Goal: Transaction & Acquisition: Purchase product/service

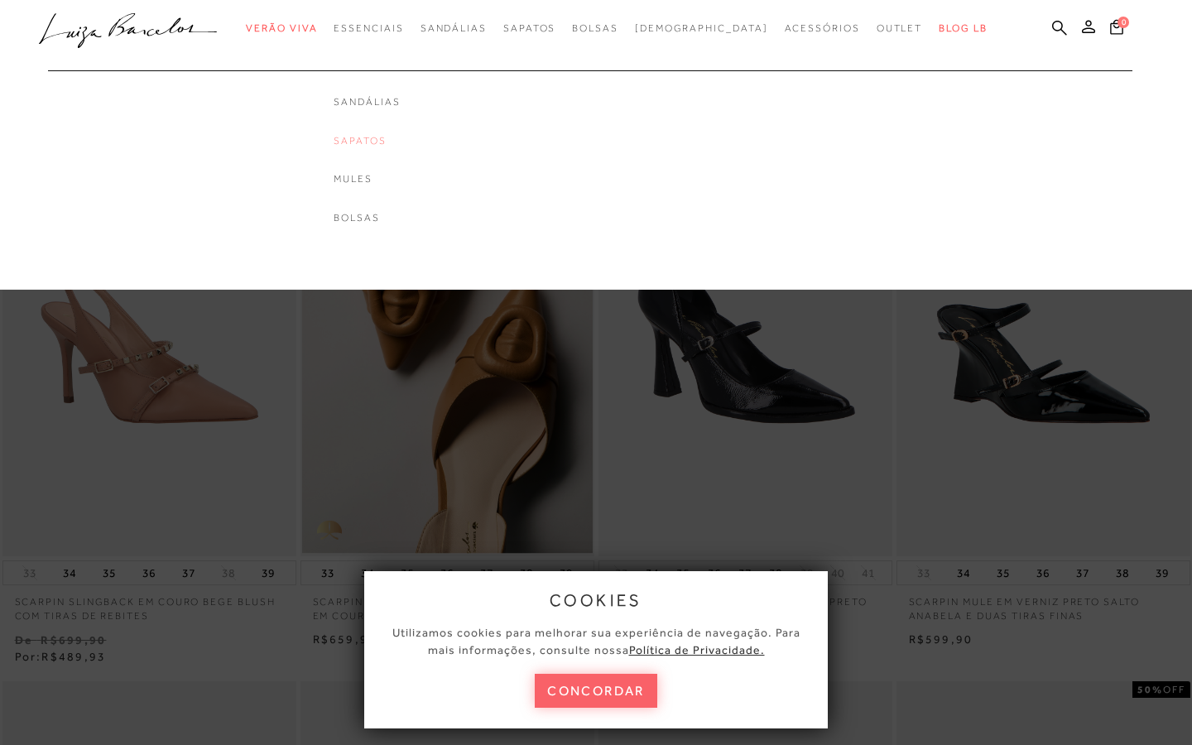
click at [400, 137] on link "Sapatos" at bounding box center [367, 141] width 66 height 14
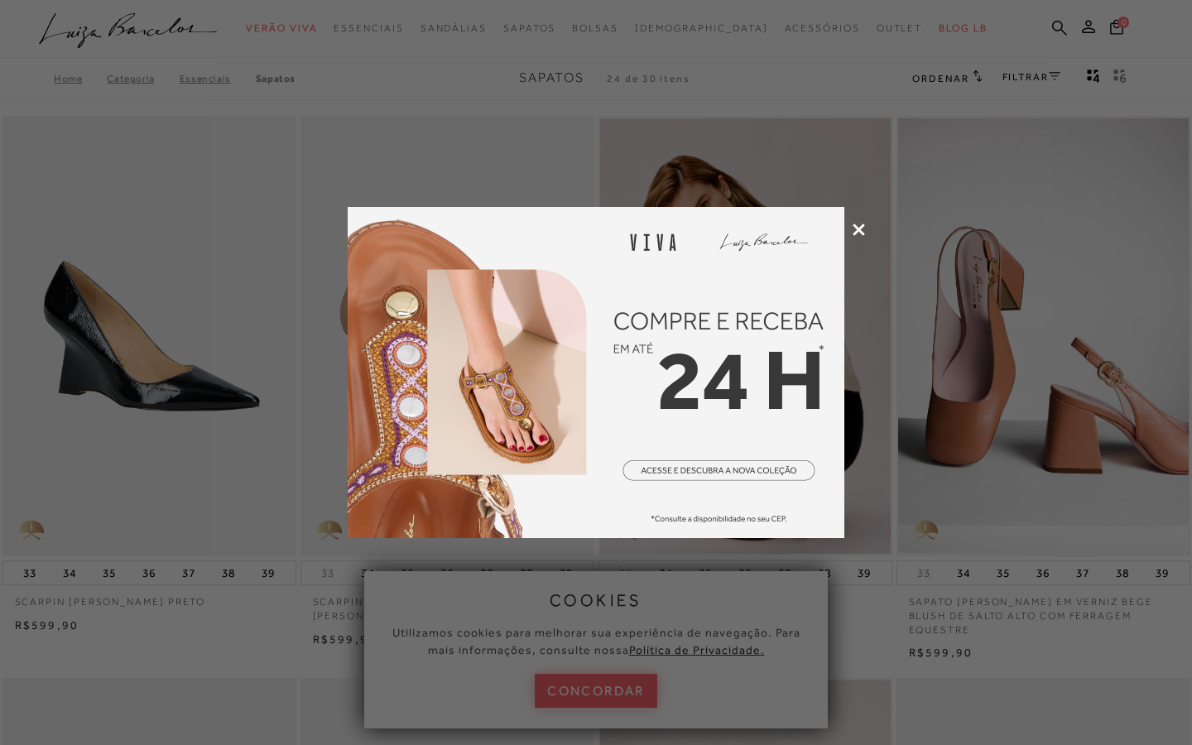
click at [857, 226] on icon at bounding box center [859, 230] width 12 height 12
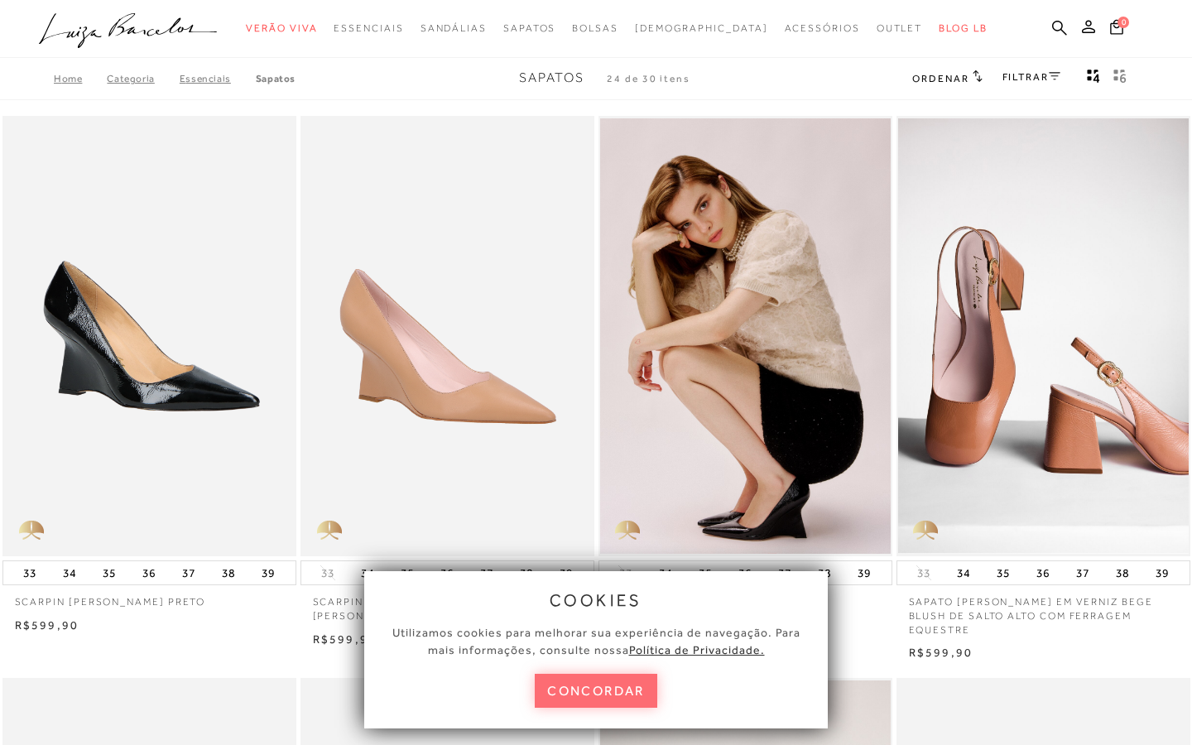
click at [571, 685] on button "concordar" at bounding box center [596, 691] width 123 height 34
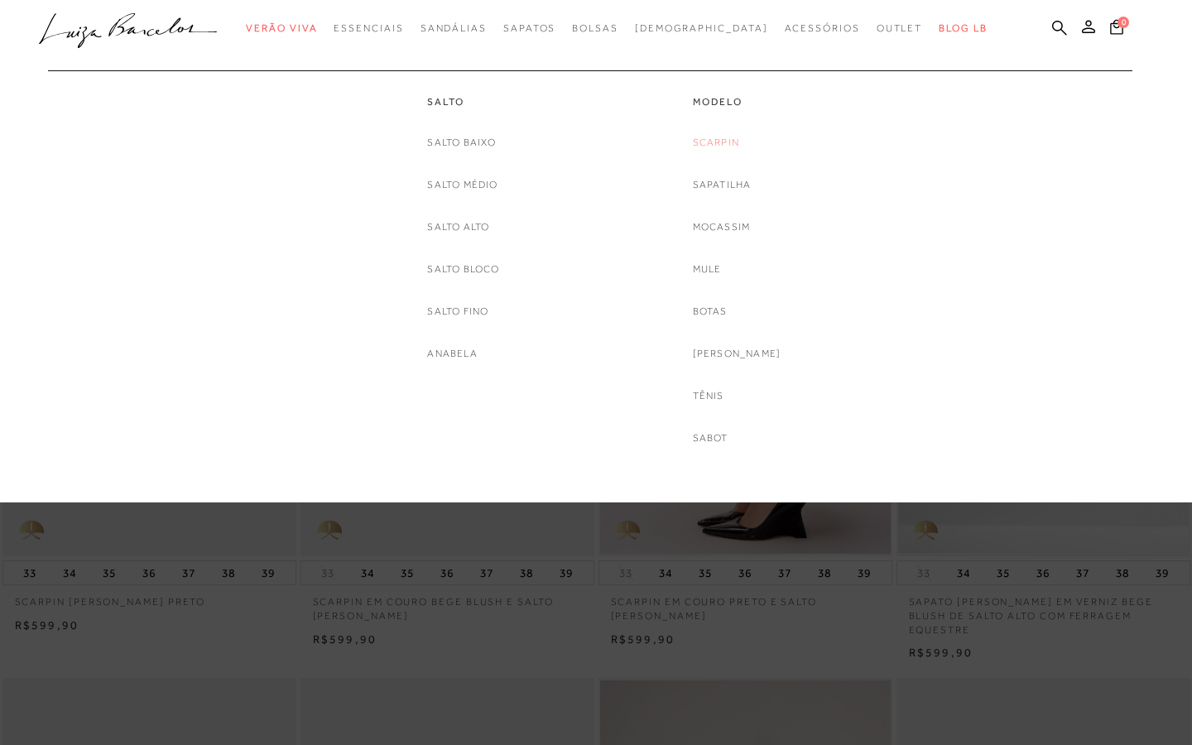
click at [729, 142] on link "Scarpin" at bounding box center [716, 142] width 46 height 17
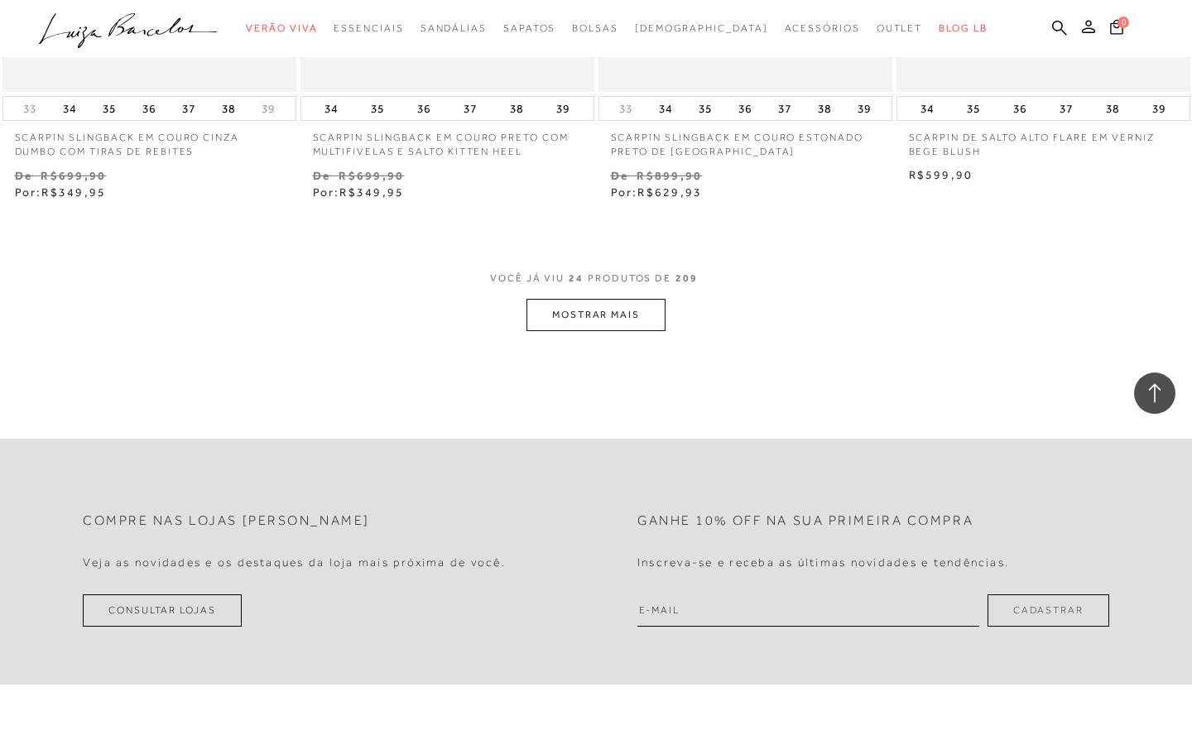
scroll to position [3245, 0]
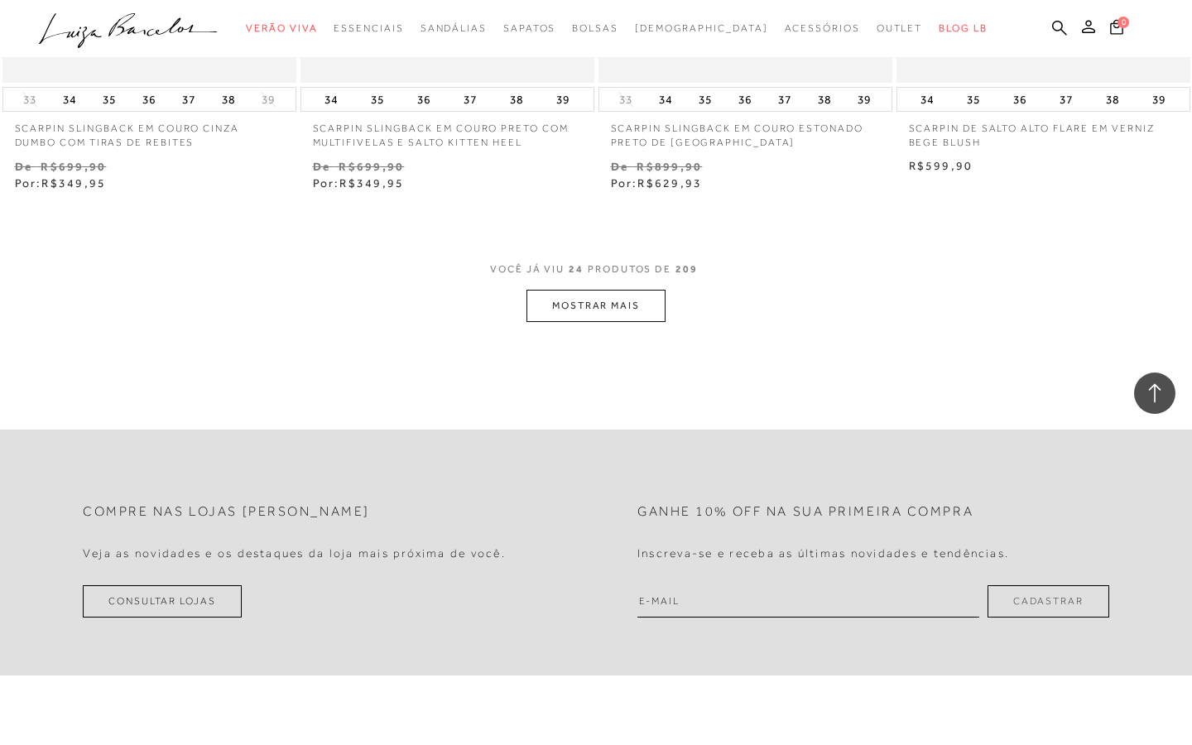
click at [589, 297] on button "MOSTRAR MAIS" at bounding box center [596, 306] width 139 height 32
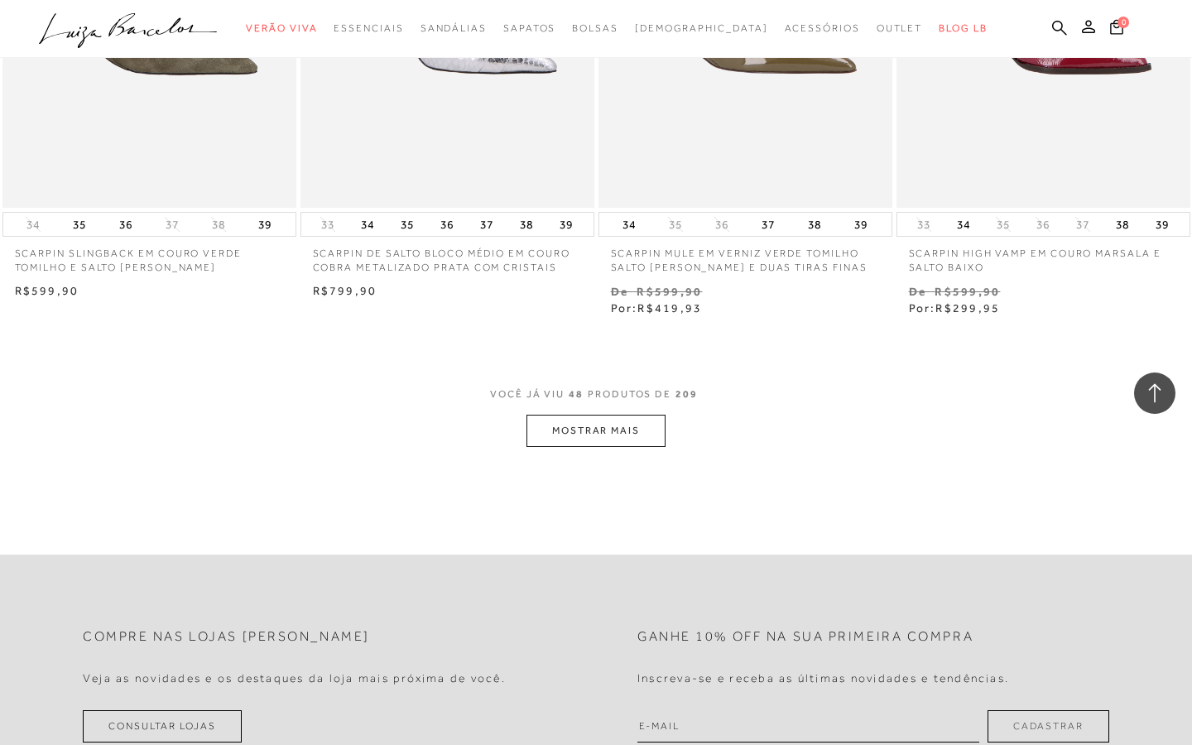
scroll to position [6539, 0]
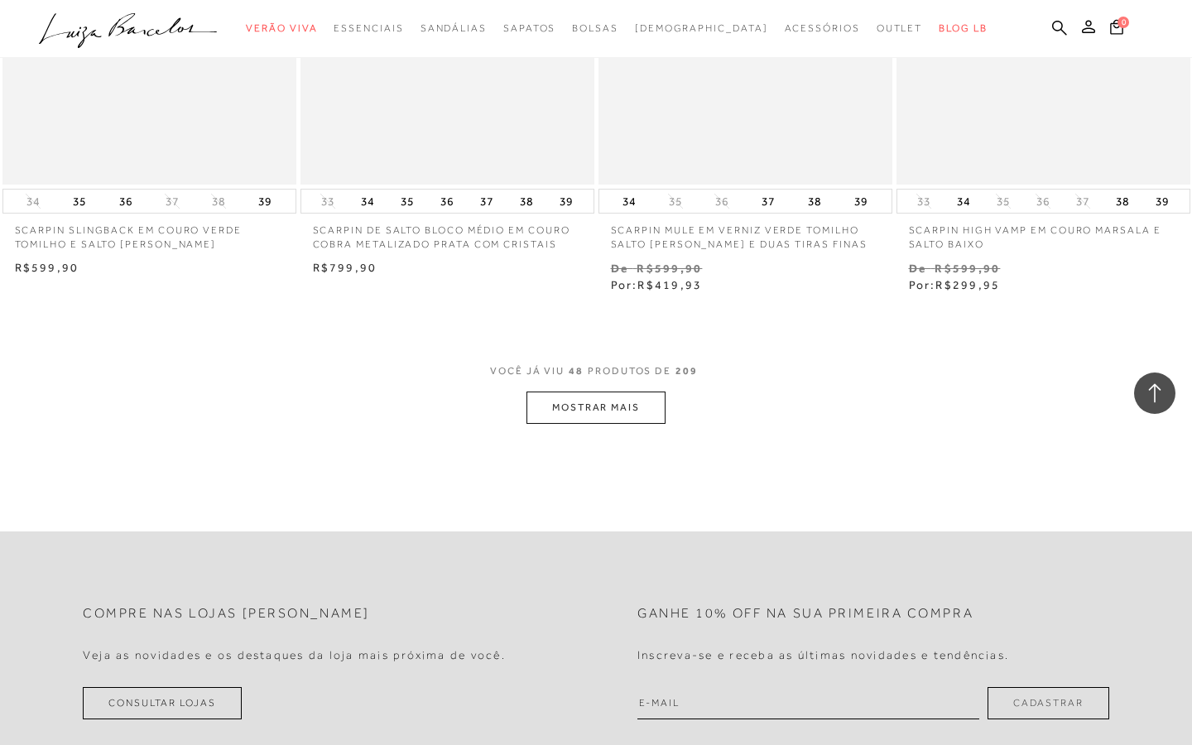
click at [571, 410] on button "MOSTRAR MAIS" at bounding box center [596, 408] width 139 height 32
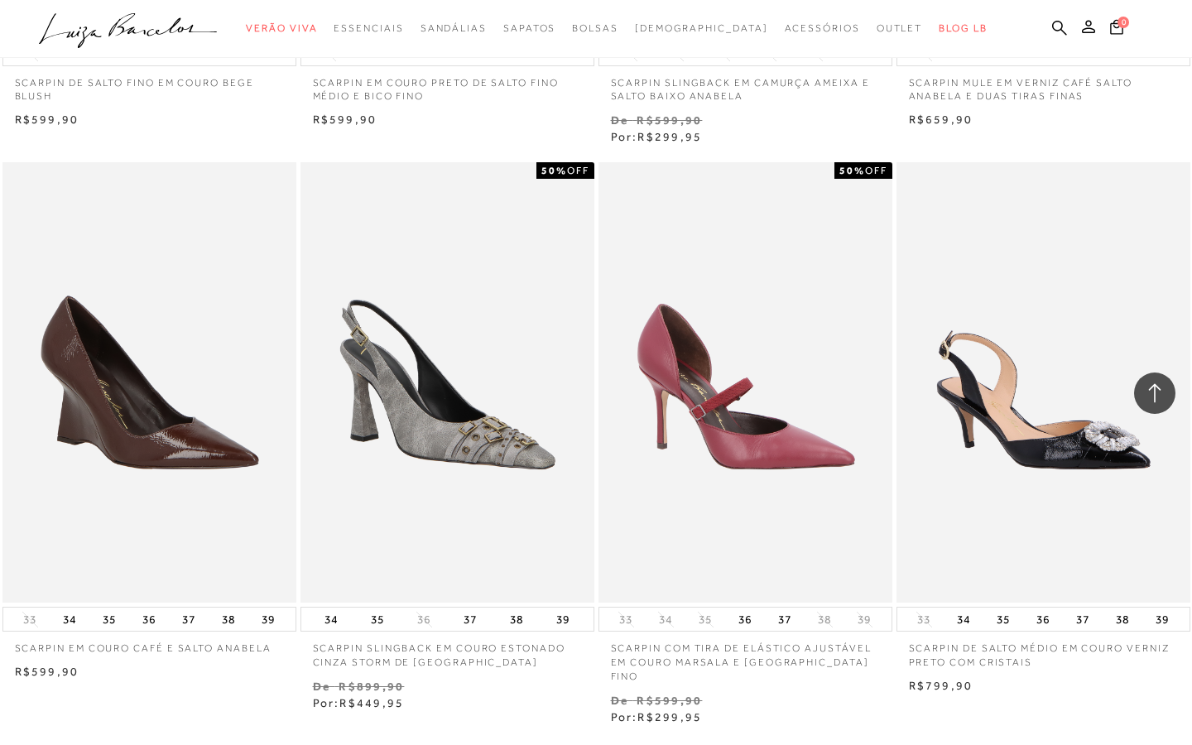
scroll to position [9989, 0]
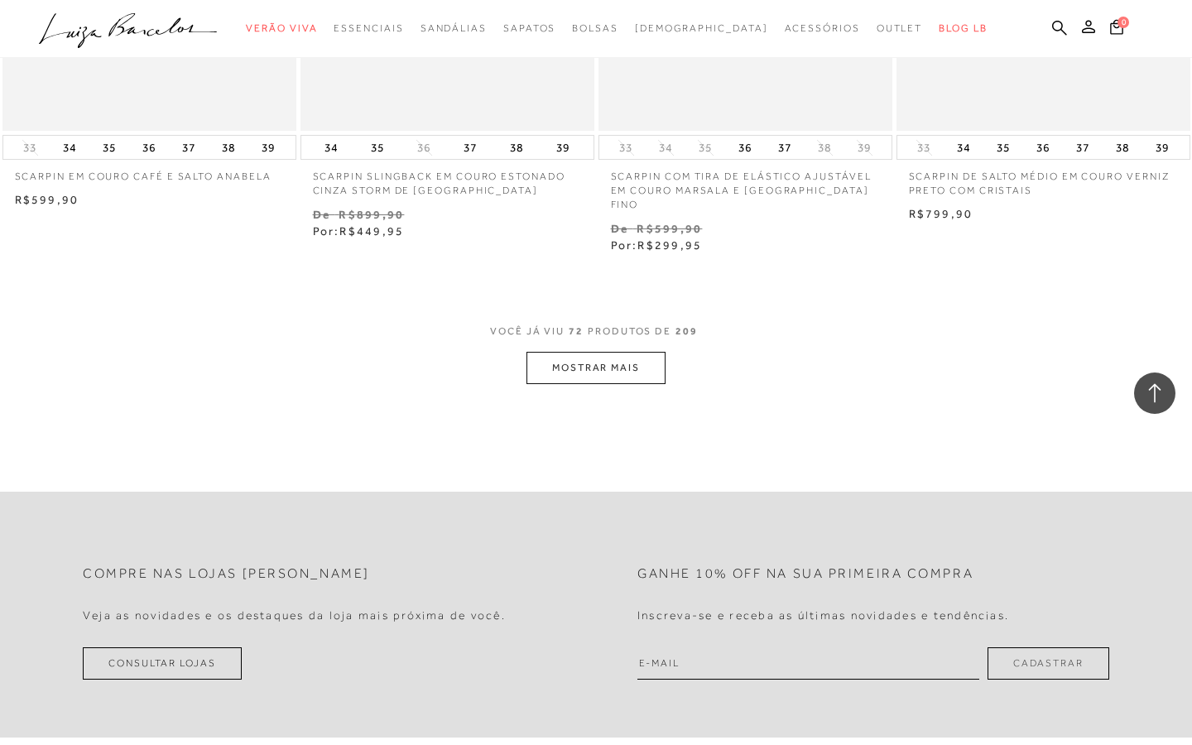
click at [634, 354] on button "MOSTRAR MAIS" at bounding box center [596, 368] width 139 height 32
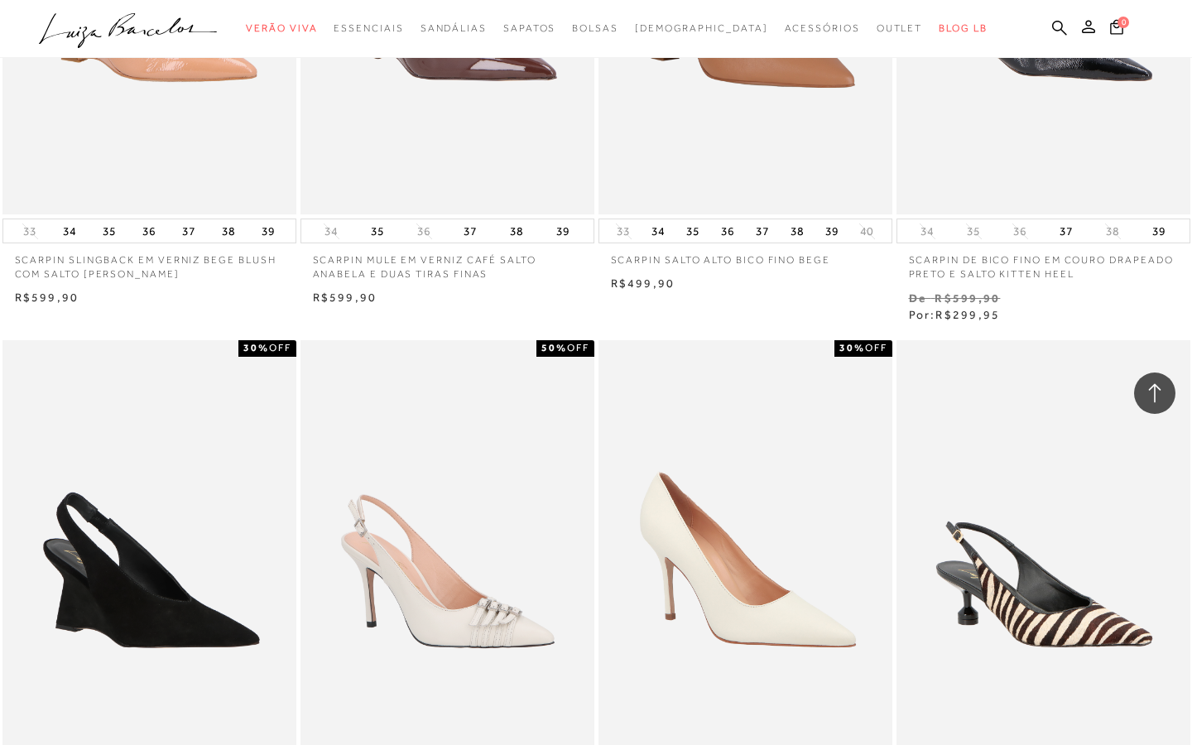
scroll to position [11185, 0]
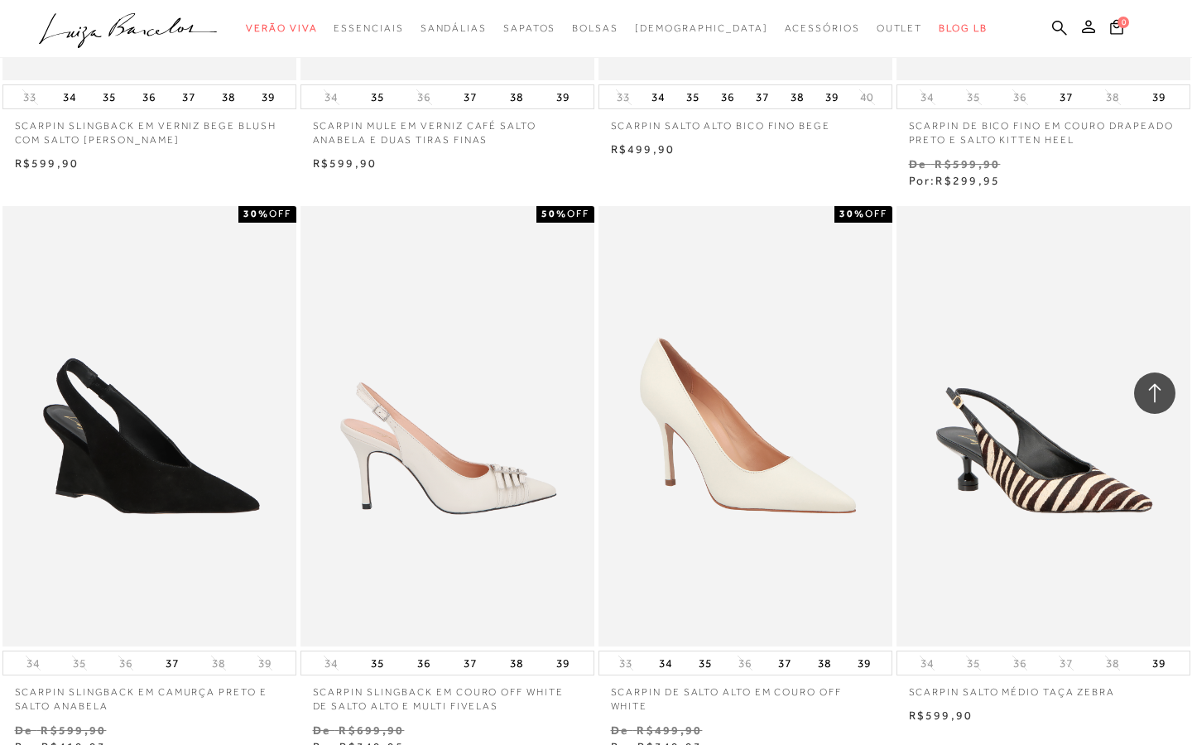
click at [429, 471] on img at bounding box center [448, 426] width 292 height 441
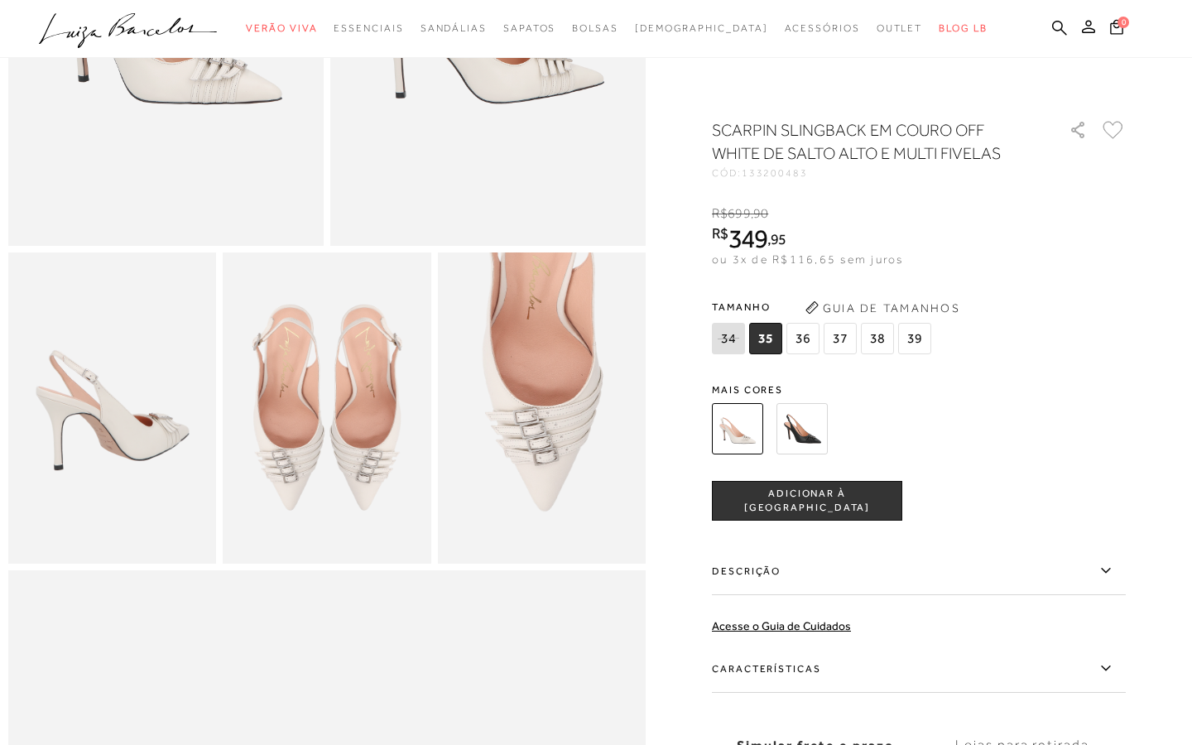
scroll to position [349, 0]
click at [898, 690] on label "Características" at bounding box center [919, 669] width 414 height 48
click at [0, 0] on input "Características" at bounding box center [0, 0] width 0 height 0
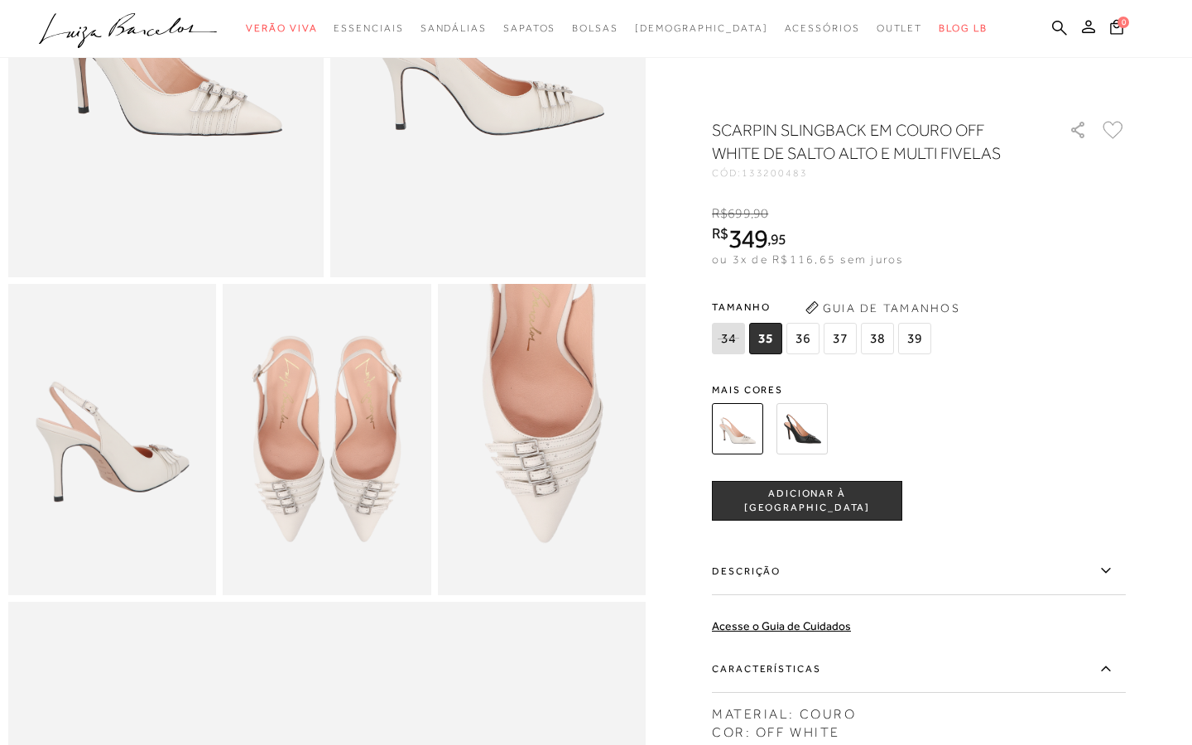
scroll to position [0, 0]
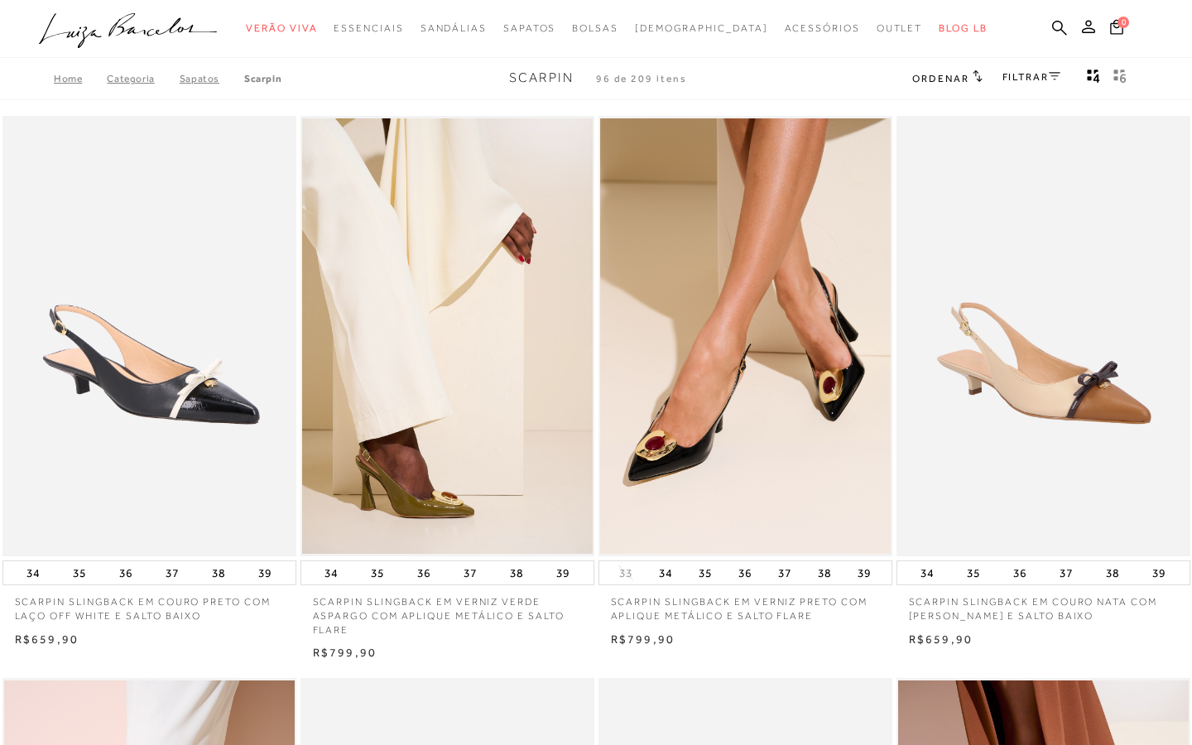
scroll to position [11185, 0]
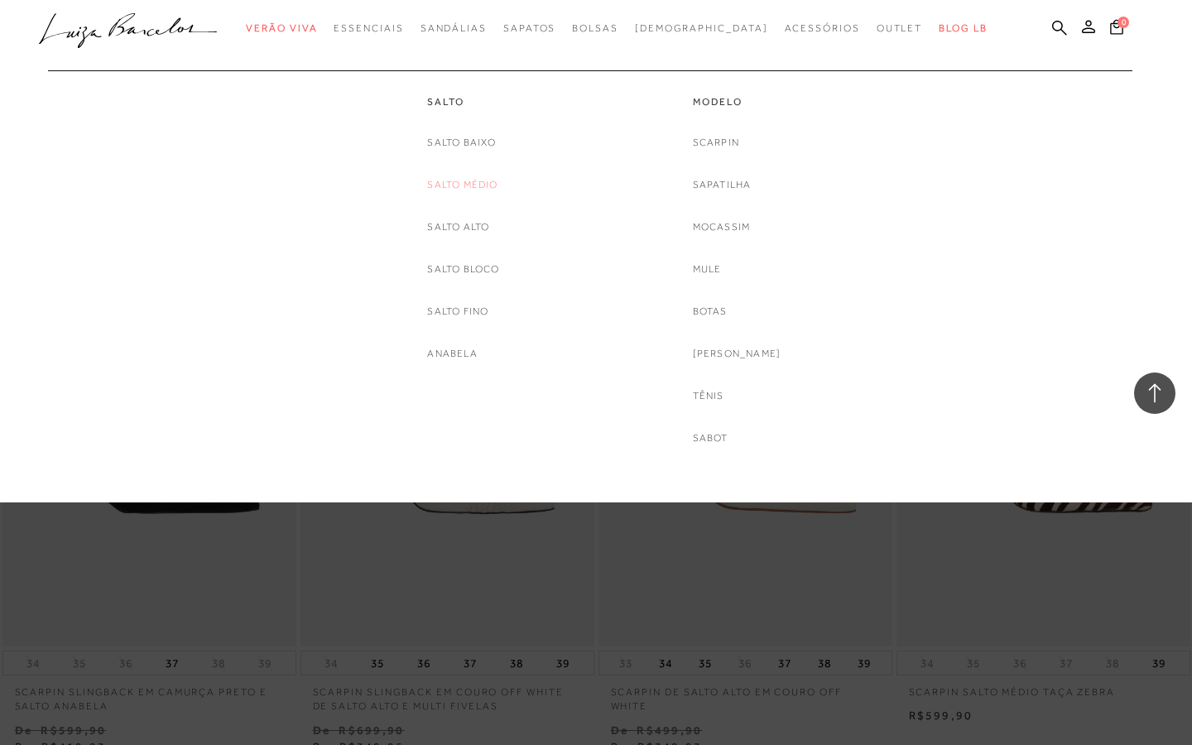
click at [483, 184] on link "Salto Médio" at bounding box center [462, 184] width 70 height 17
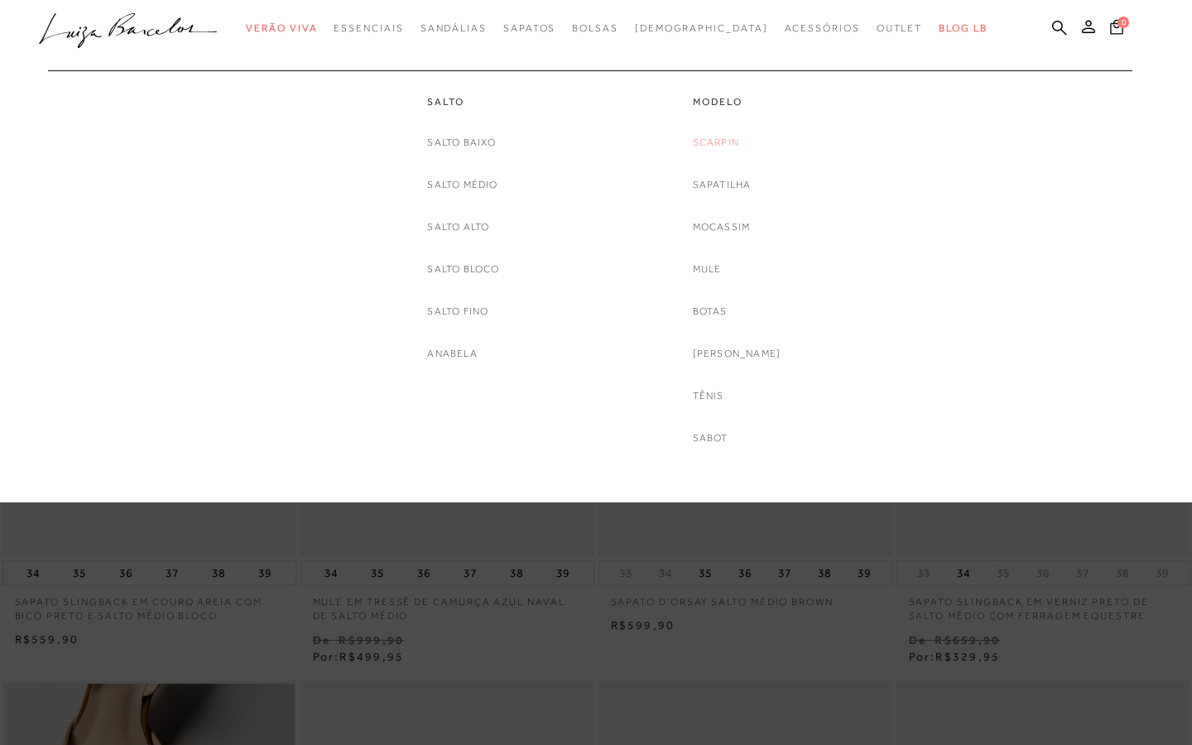
click at [732, 142] on link "Scarpin" at bounding box center [716, 142] width 46 height 17
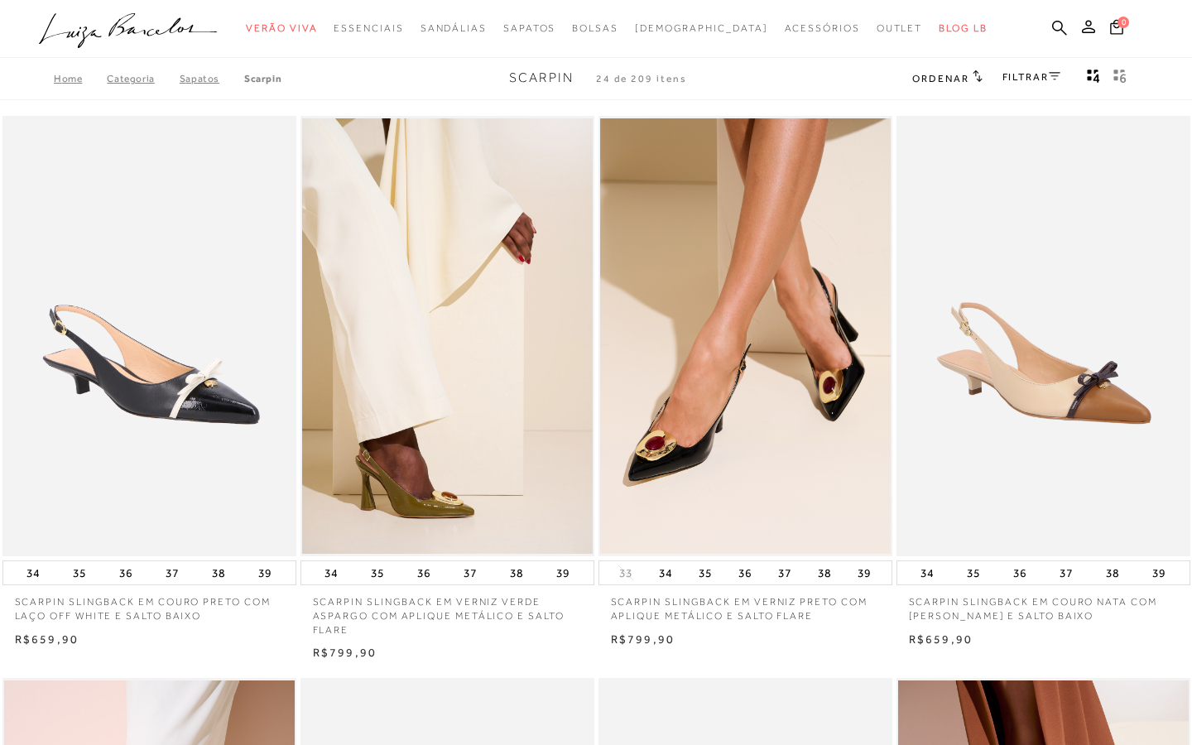
click at [1045, 76] on link "FILTRAR" at bounding box center [1032, 77] width 58 height 12
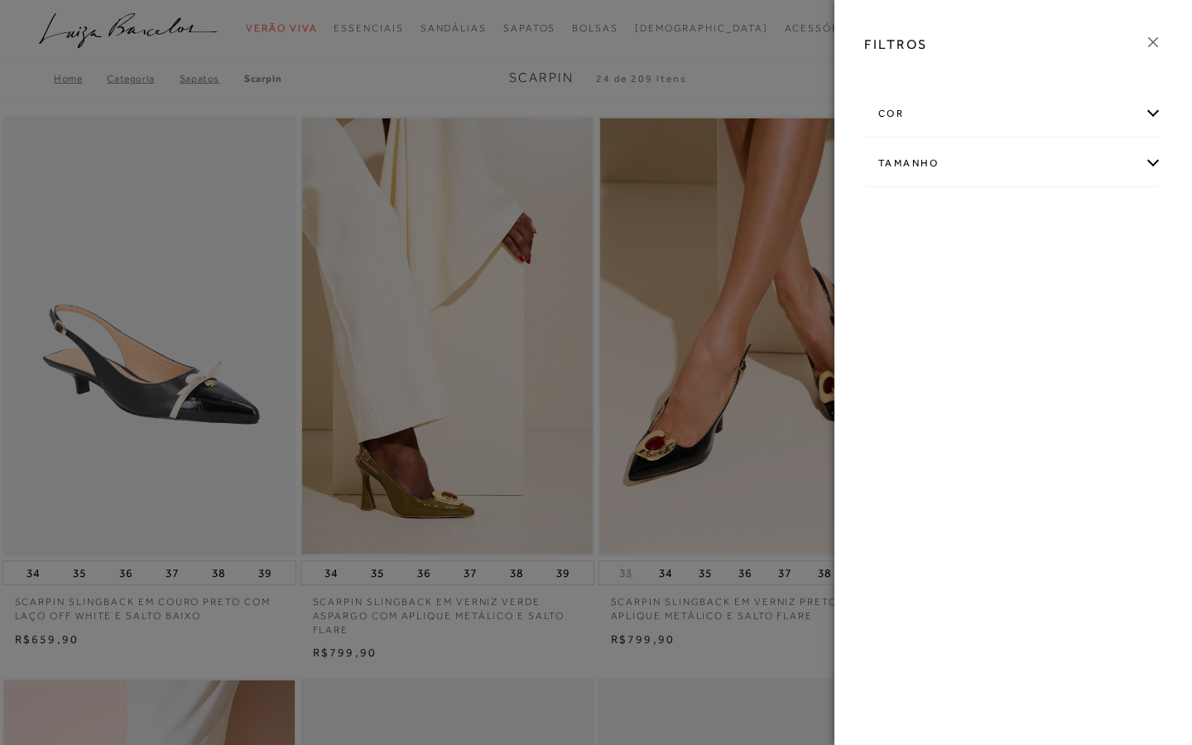
click at [966, 130] on div "cor" at bounding box center [1013, 114] width 296 height 44
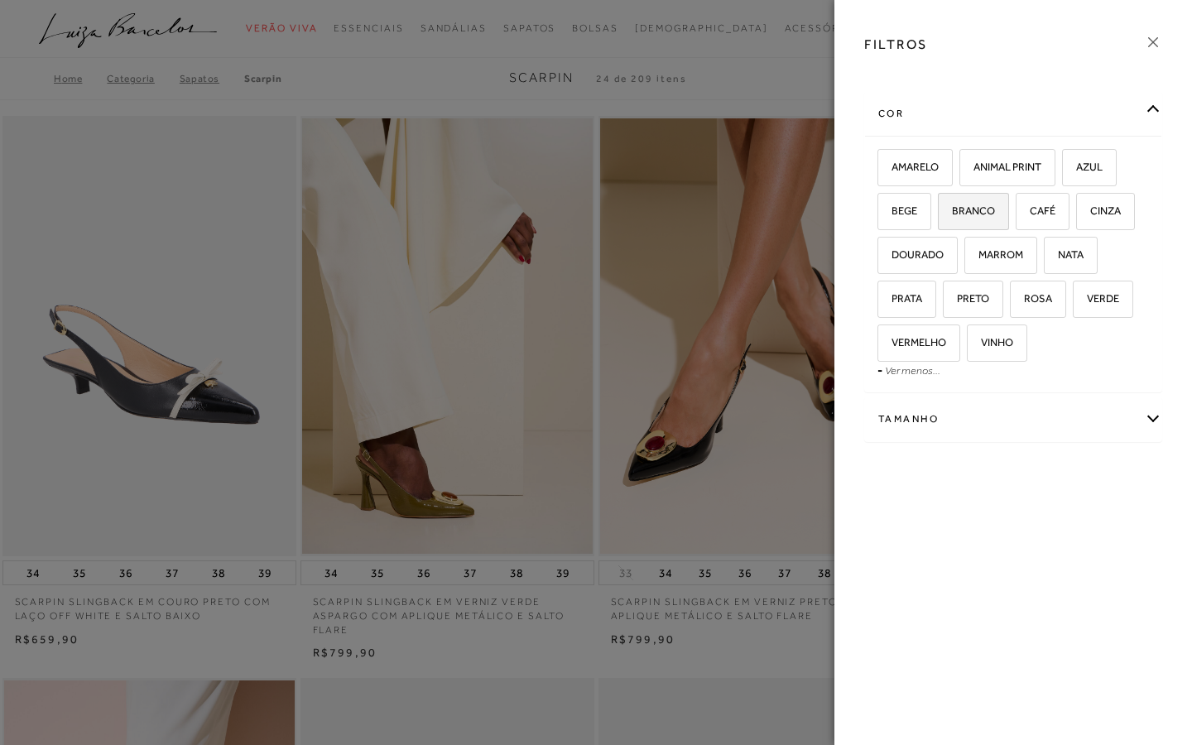
click at [961, 219] on label "BRANCO" at bounding box center [974, 212] width 70 height 36
click at [952, 219] on input "BRANCO" at bounding box center [944, 213] width 17 height 17
checkbox input "true"
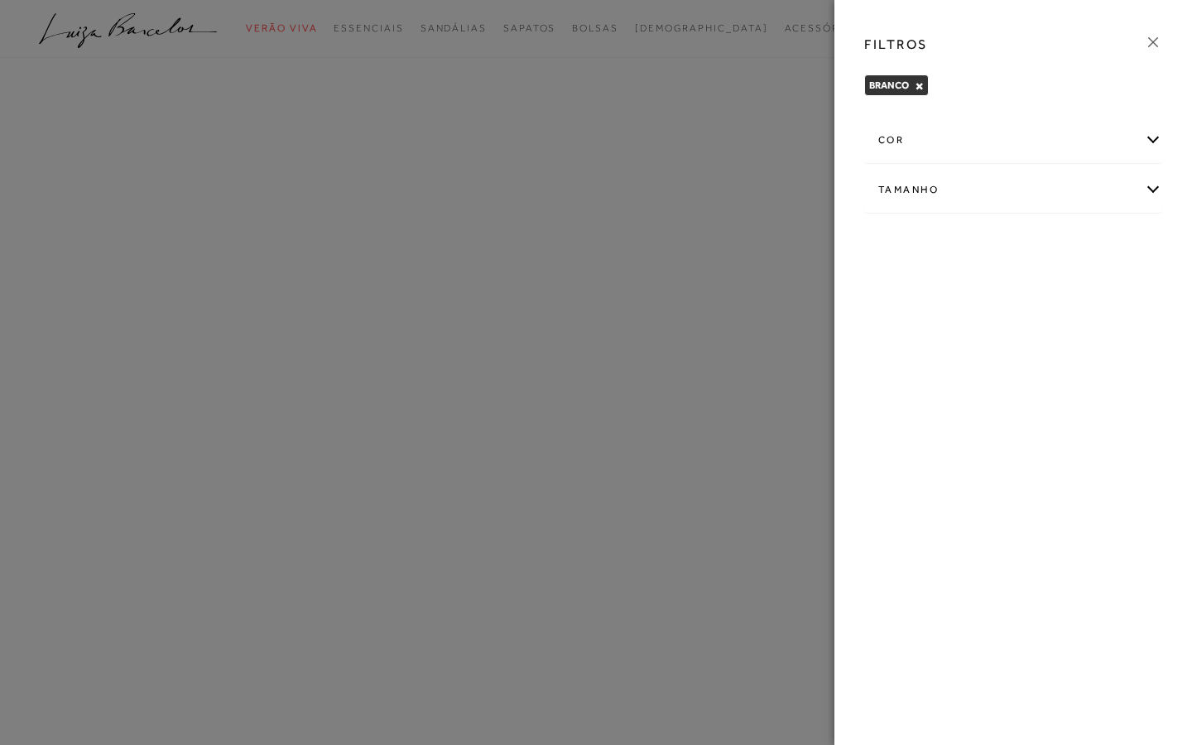
click at [948, 193] on div "Tamanho" at bounding box center [1013, 190] width 296 height 44
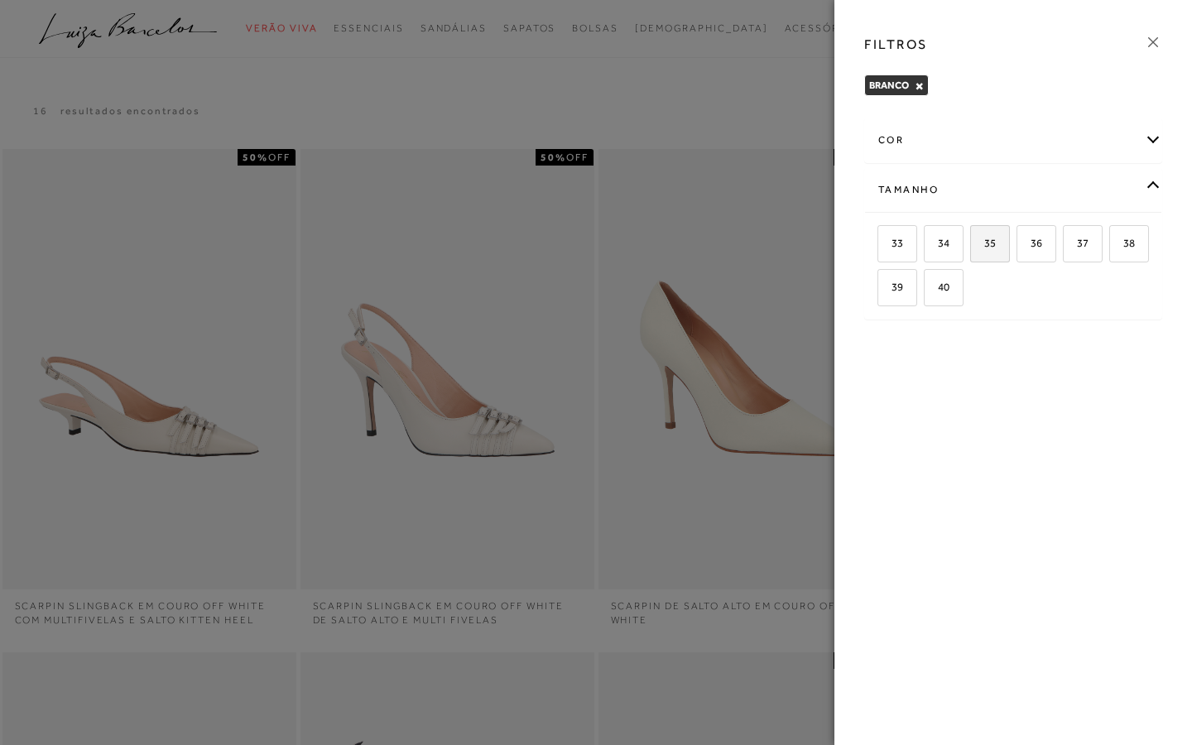
click at [994, 245] on span "35" at bounding box center [984, 243] width 24 height 12
click at [984, 245] on input "35" at bounding box center [976, 246] width 17 height 17
checkbox input "true"
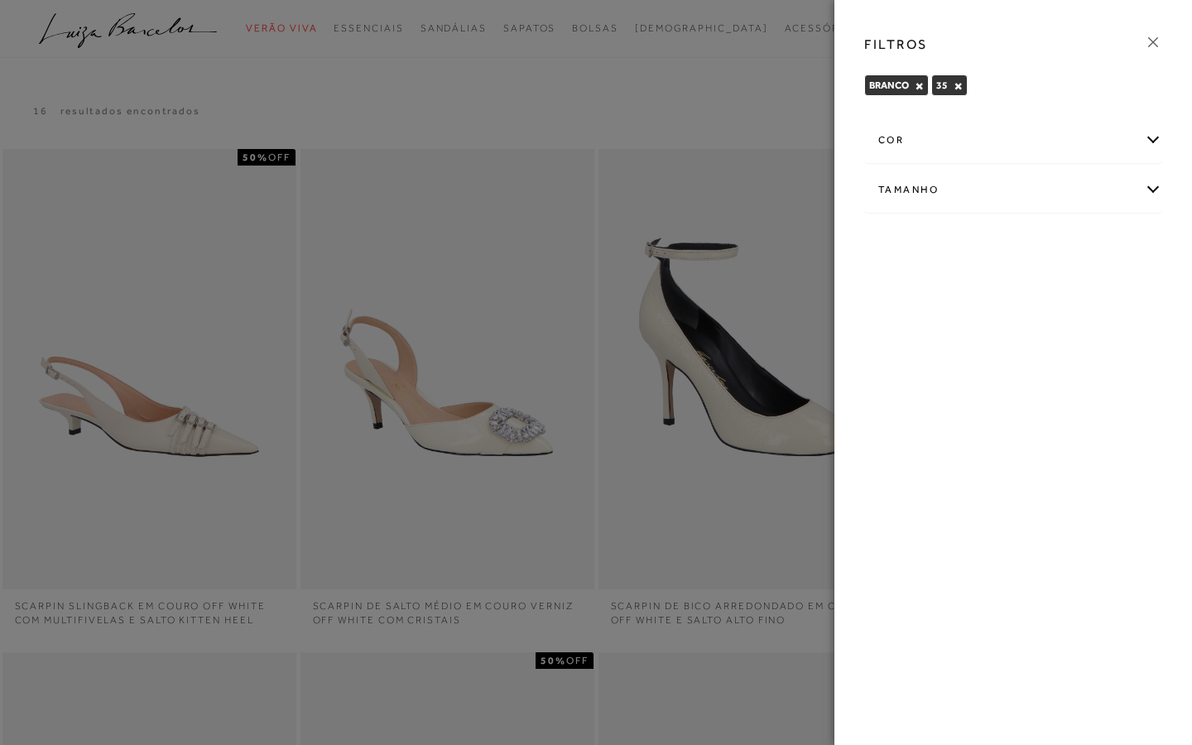
click at [657, 91] on div at bounding box center [596, 372] width 1192 height 745
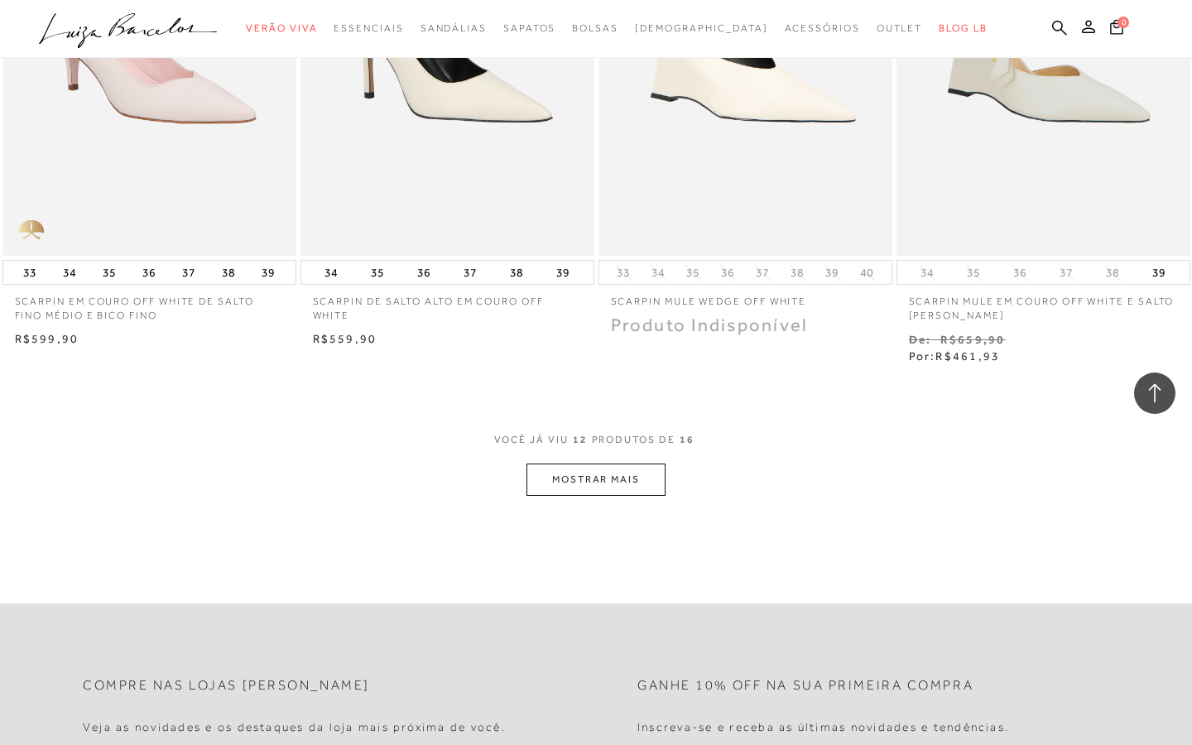
scroll to position [1477, 0]
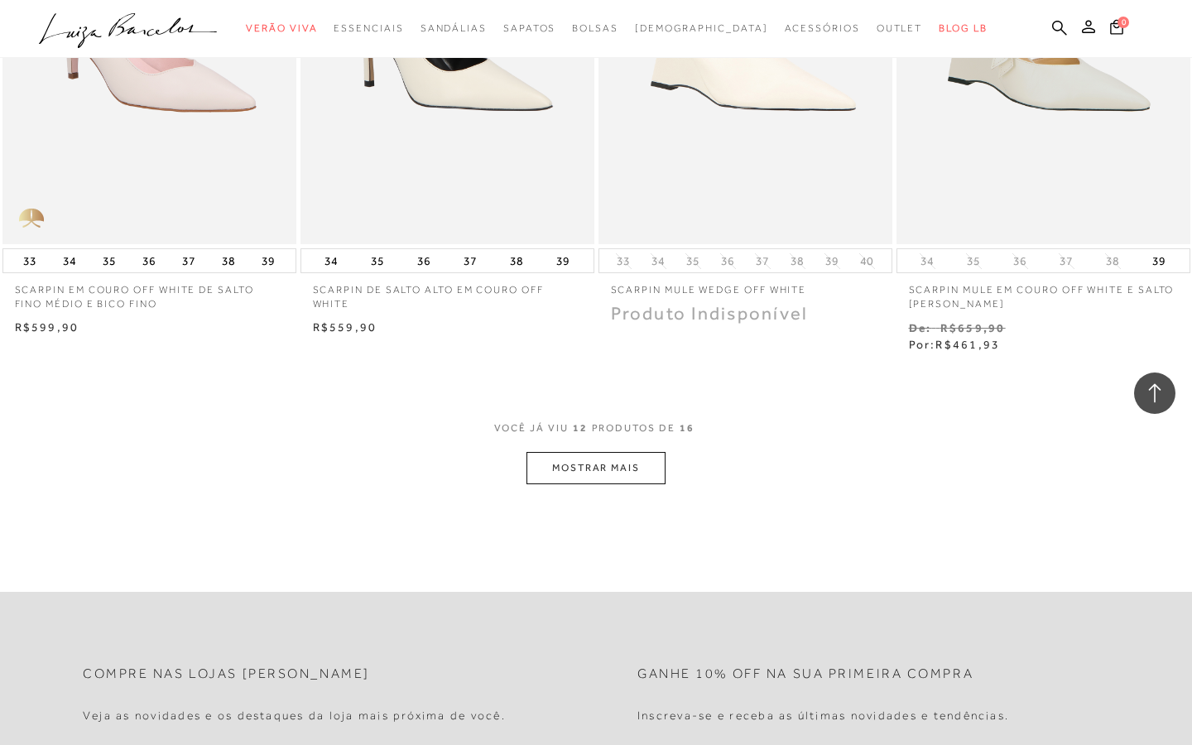
click at [620, 460] on button "MOSTRAR MAIS" at bounding box center [596, 468] width 139 height 32
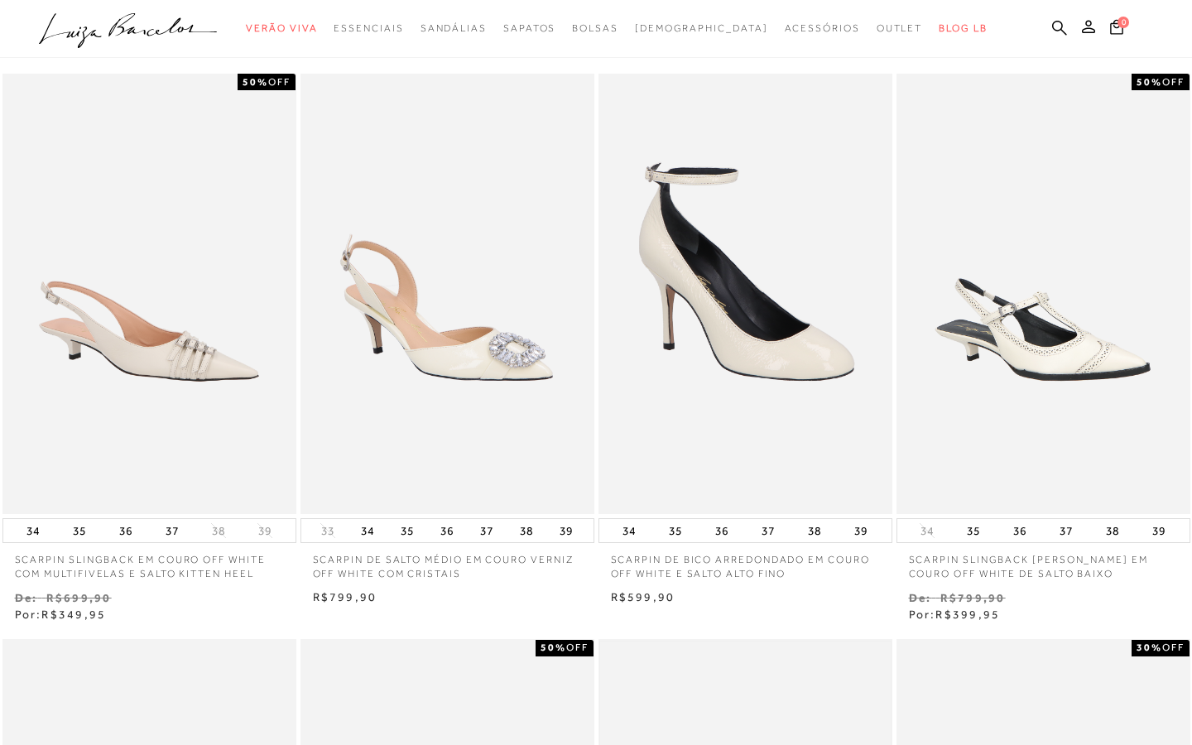
scroll to position [75, 0]
click at [196, 384] on img at bounding box center [149, 295] width 291 height 436
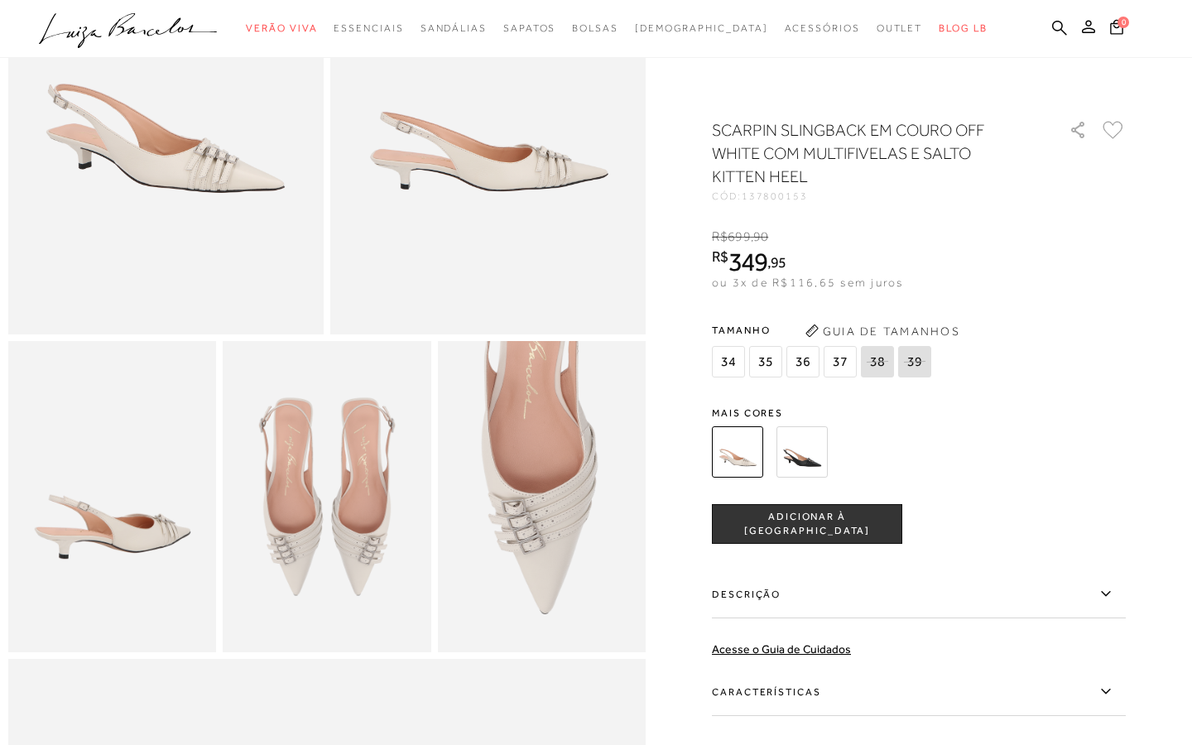
scroll to position [258, 0]
click at [358, 497] on img at bounding box center [327, 495] width 208 height 312
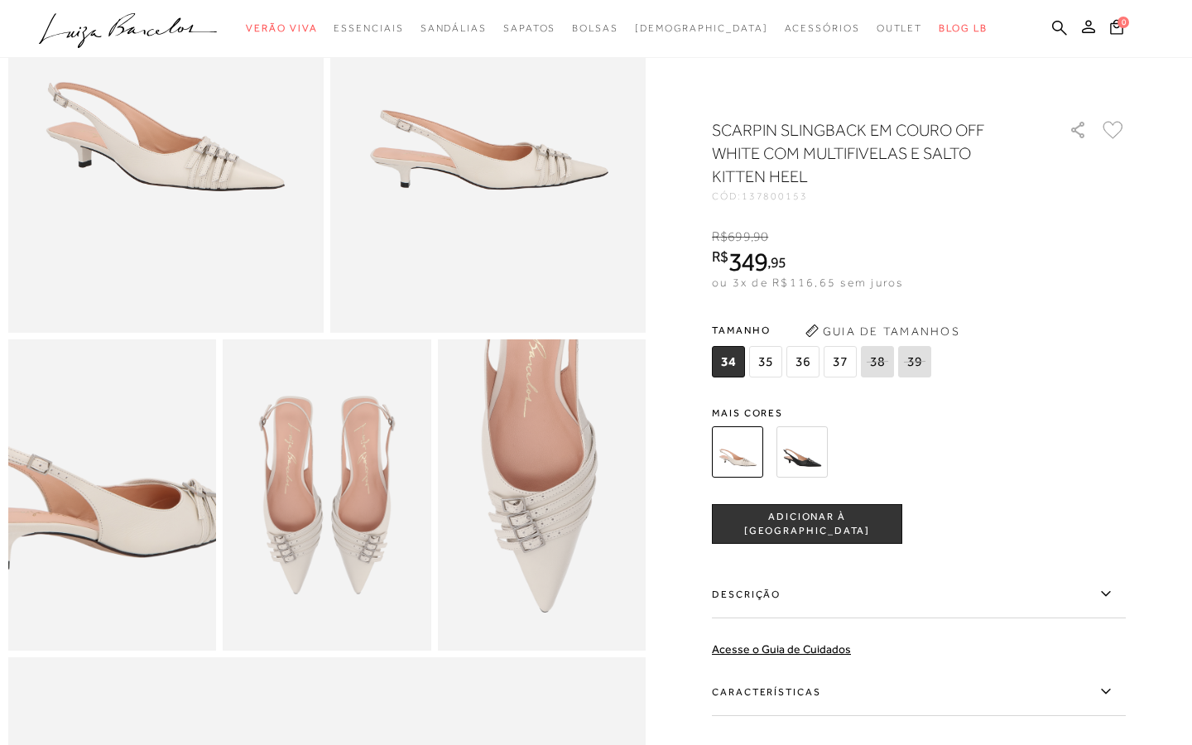
click at [127, 546] on img at bounding box center [97, 444] width 416 height 624
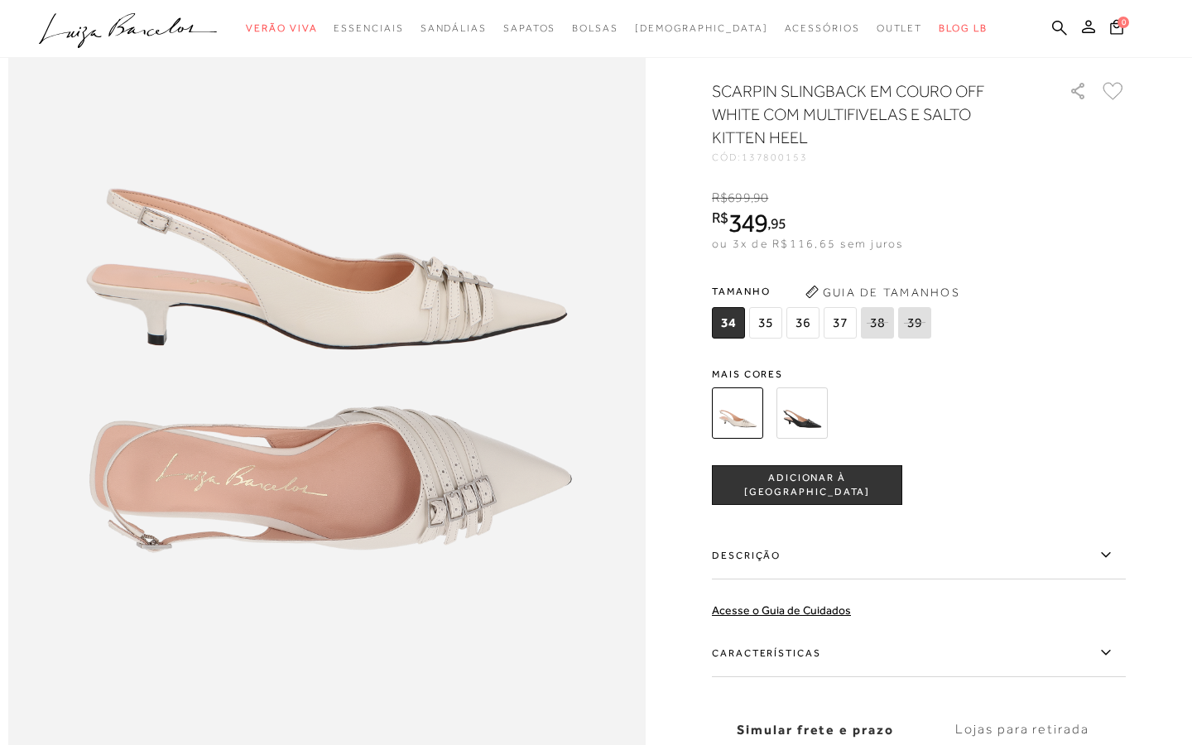
scroll to position [1037, 0]
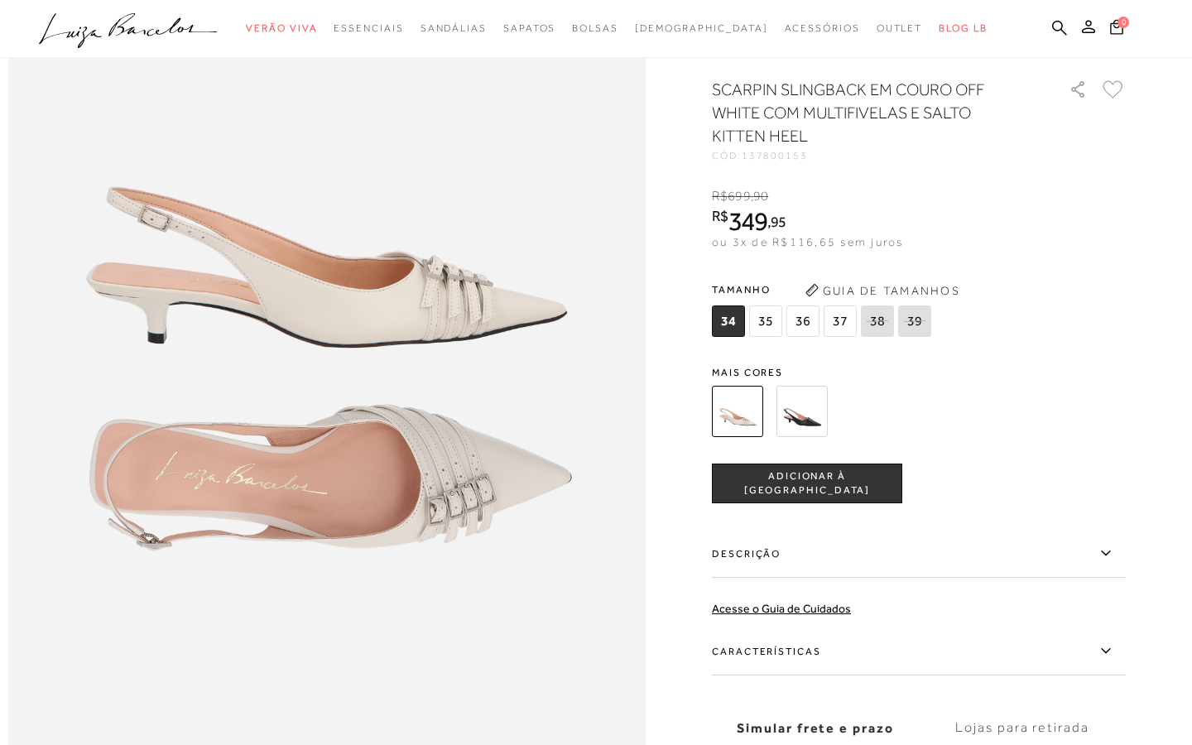
click at [458, 314] on img at bounding box center [326, 357] width 637 height 956
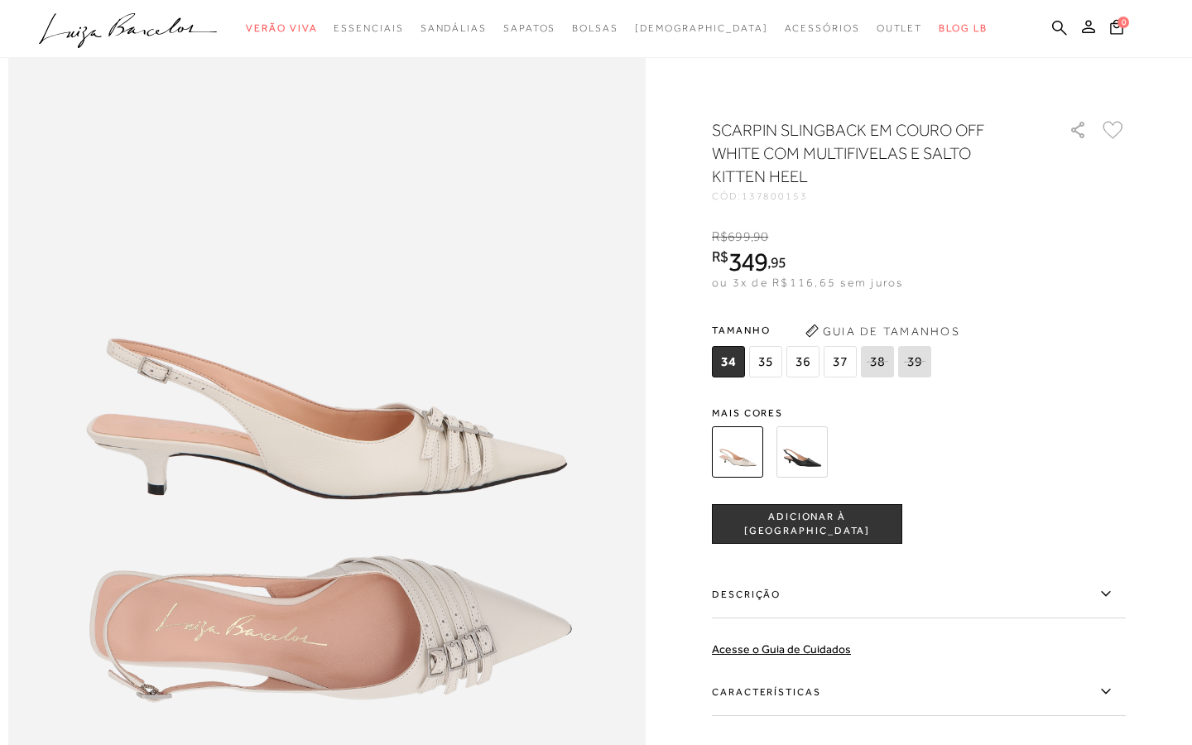
scroll to position [652, 0]
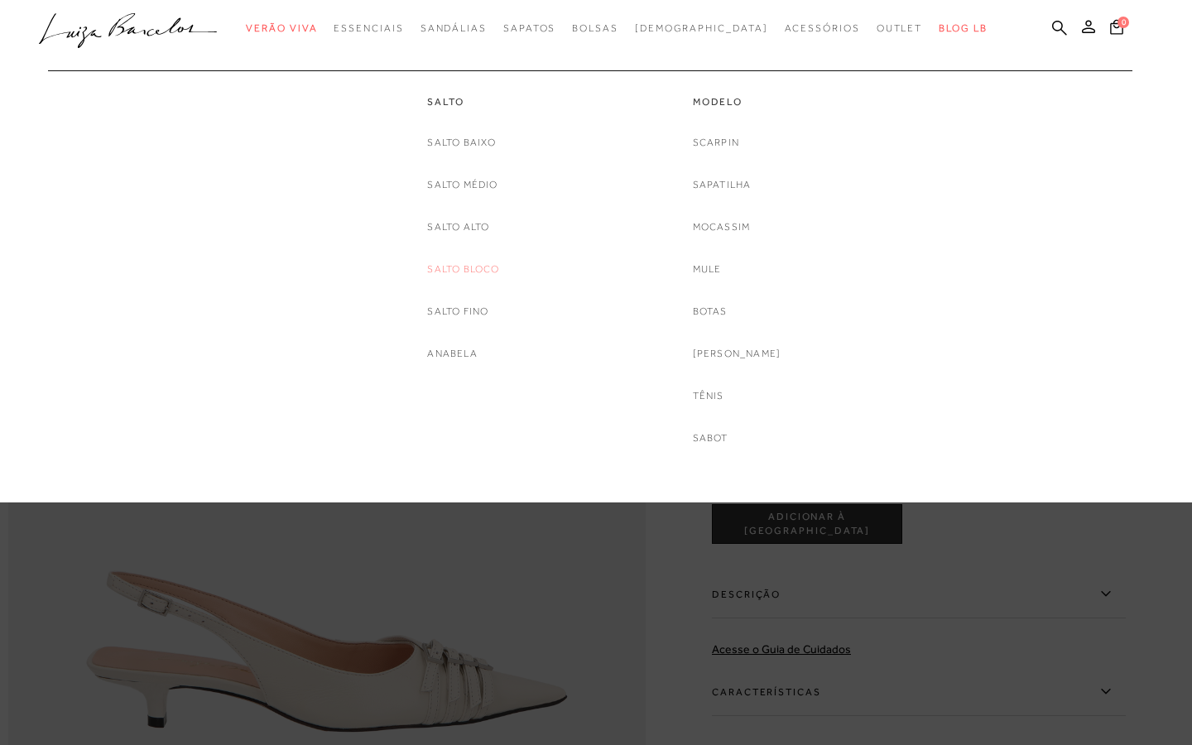
click at [448, 264] on link "Salto Bloco" at bounding box center [463, 269] width 72 height 17
